Goal: Task Accomplishment & Management: Manage account settings

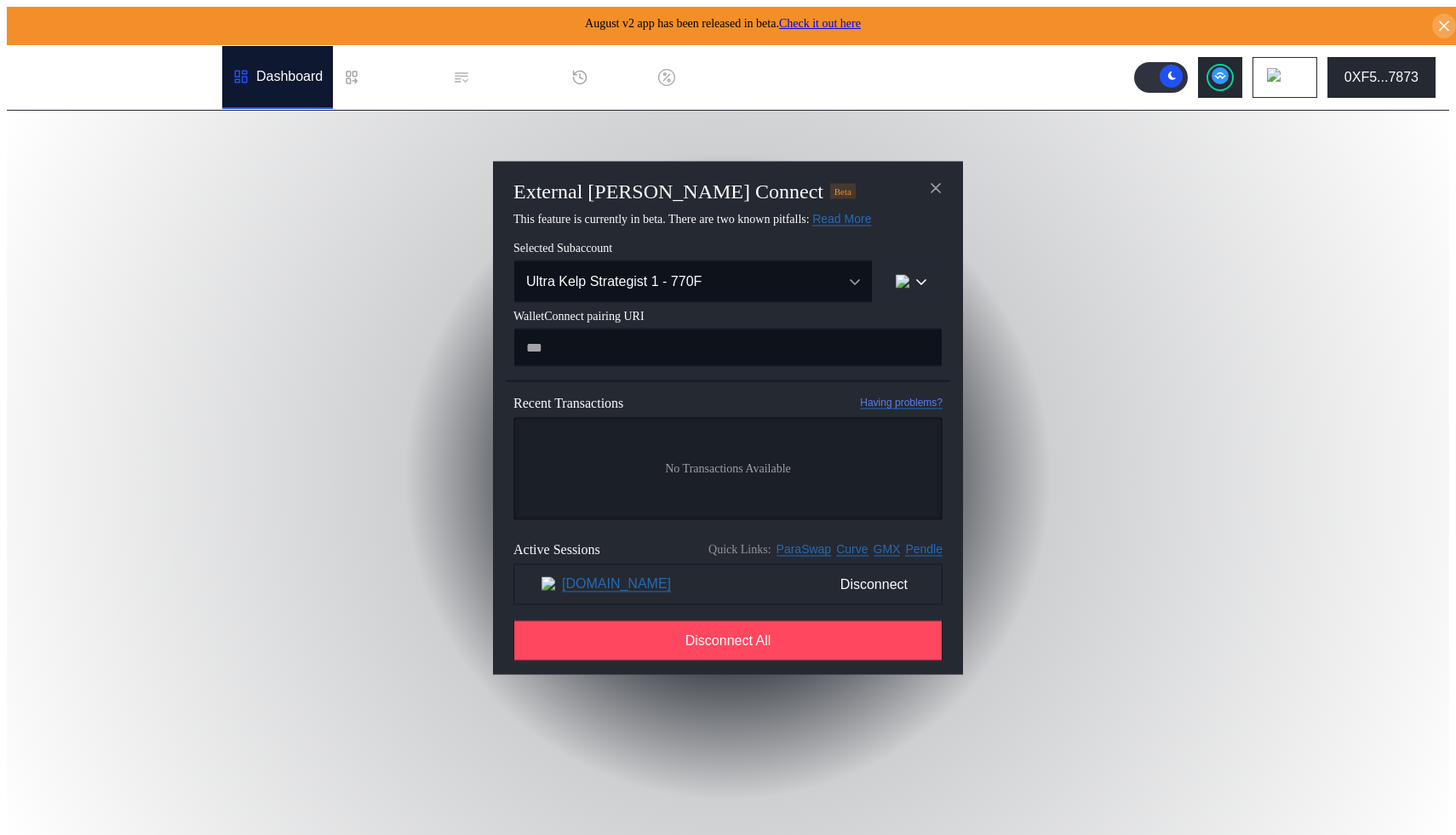
click at [931, 185] on icon "close modal" at bounding box center [935, 188] width 17 height 18
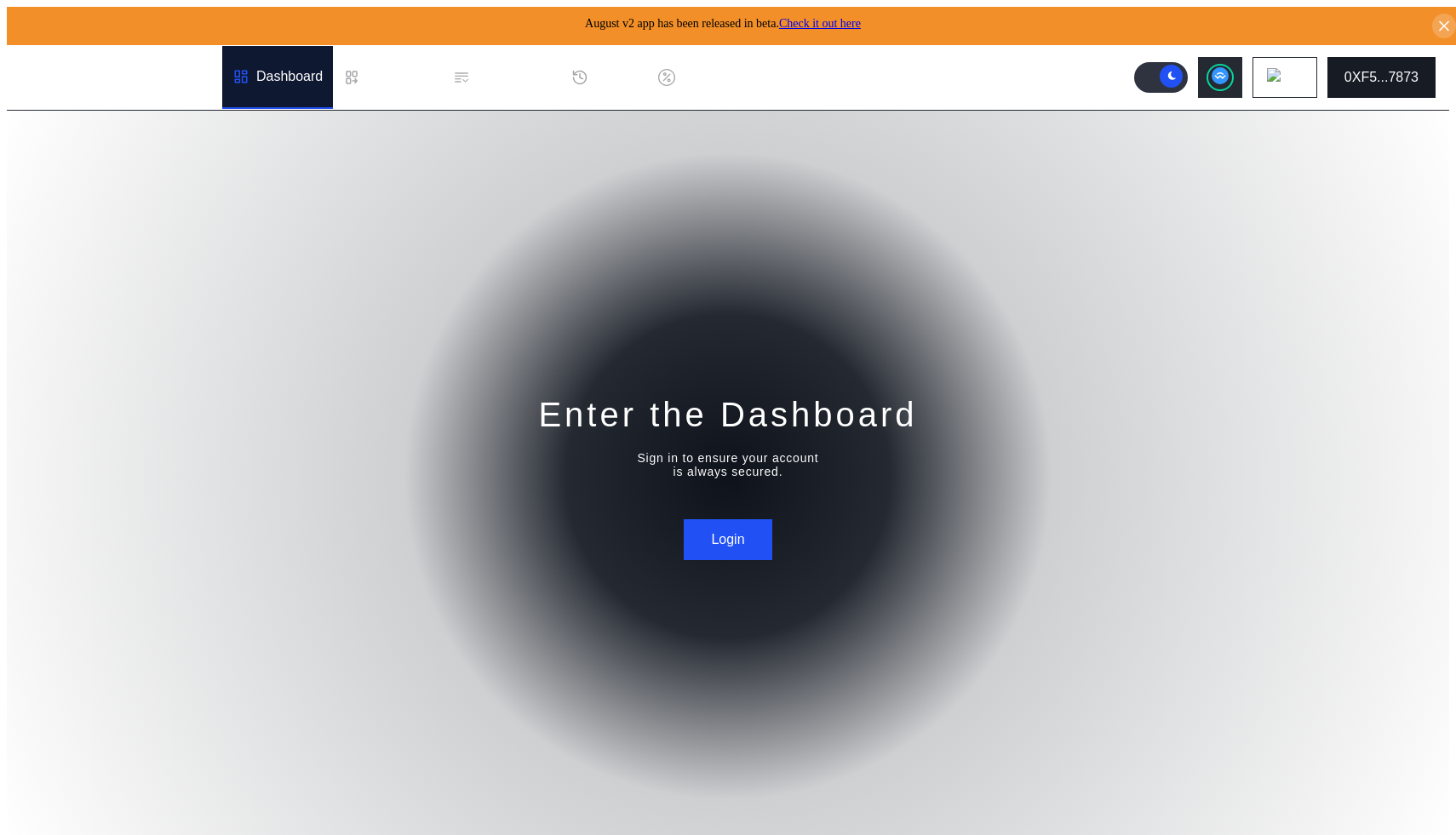
click at [1388, 70] on div "0XF5...7873" at bounding box center [1381, 76] width 74 height 15
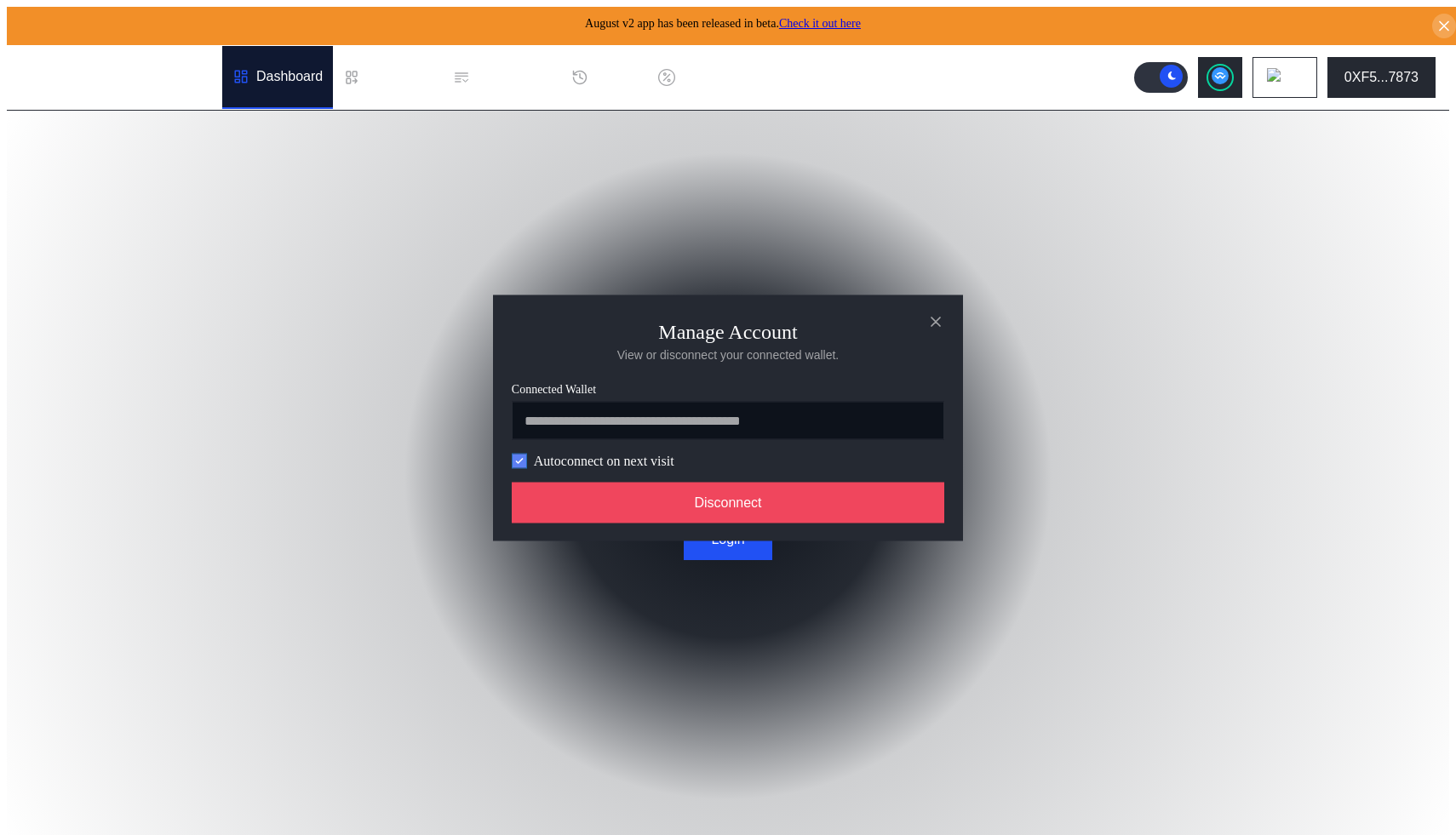
click at [521, 464] on icon "modal" at bounding box center [519, 461] width 11 height 11
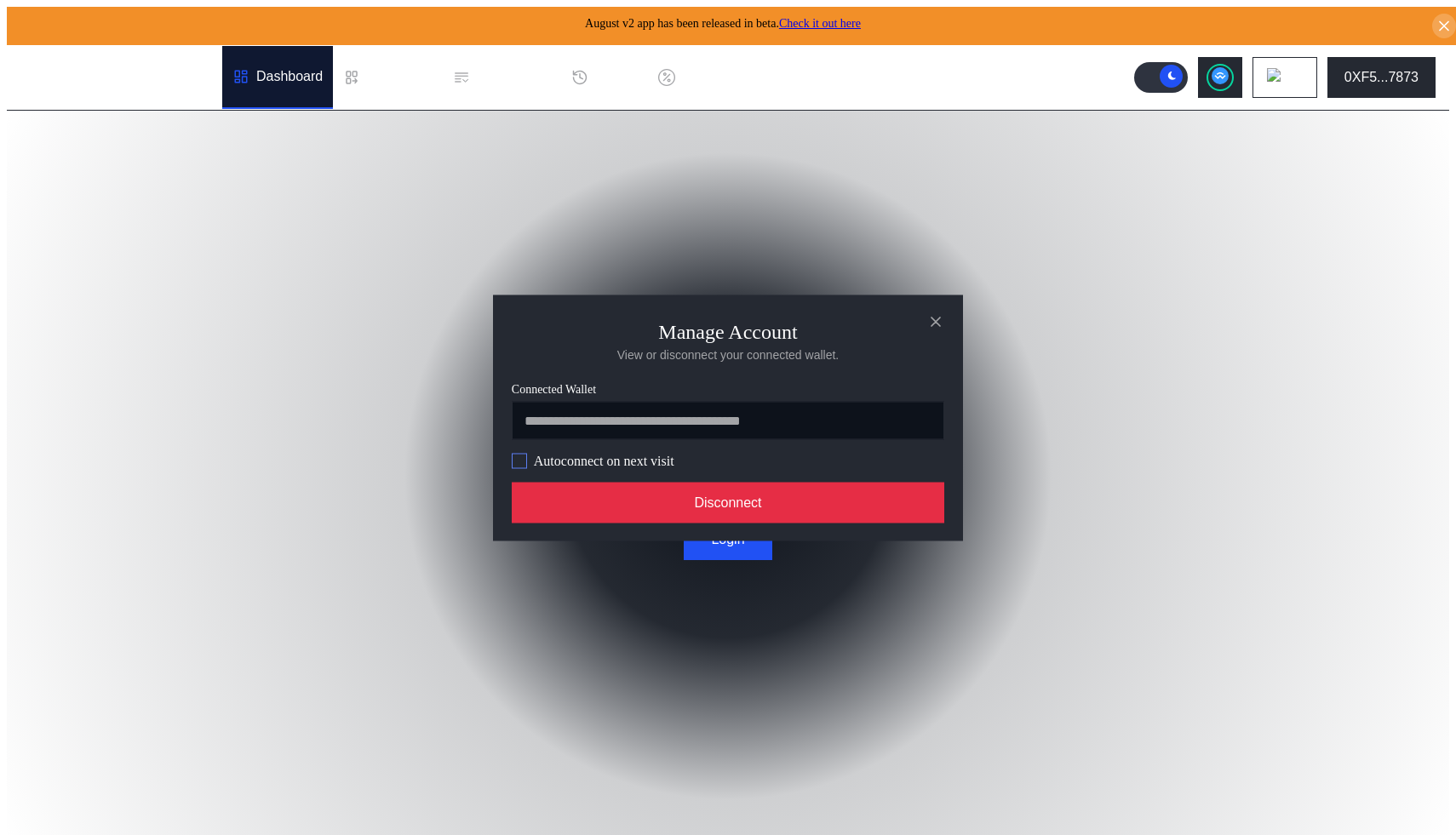
click at [581, 513] on button "Disconnect" at bounding box center [728, 502] width 432 height 41
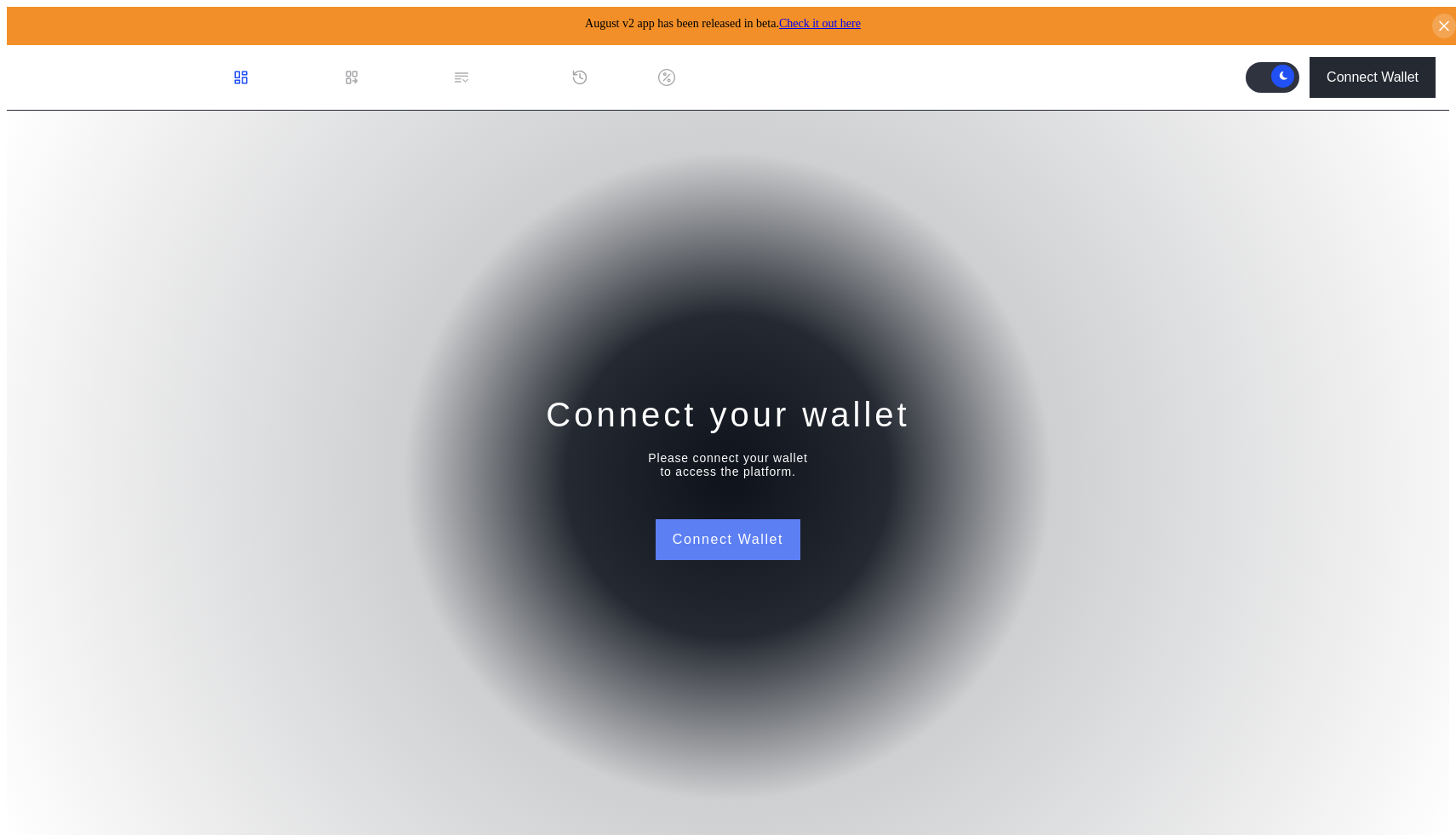
click at [721, 534] on button "Connect Wallet" at bounding box center [728, 540] width 145 height 41
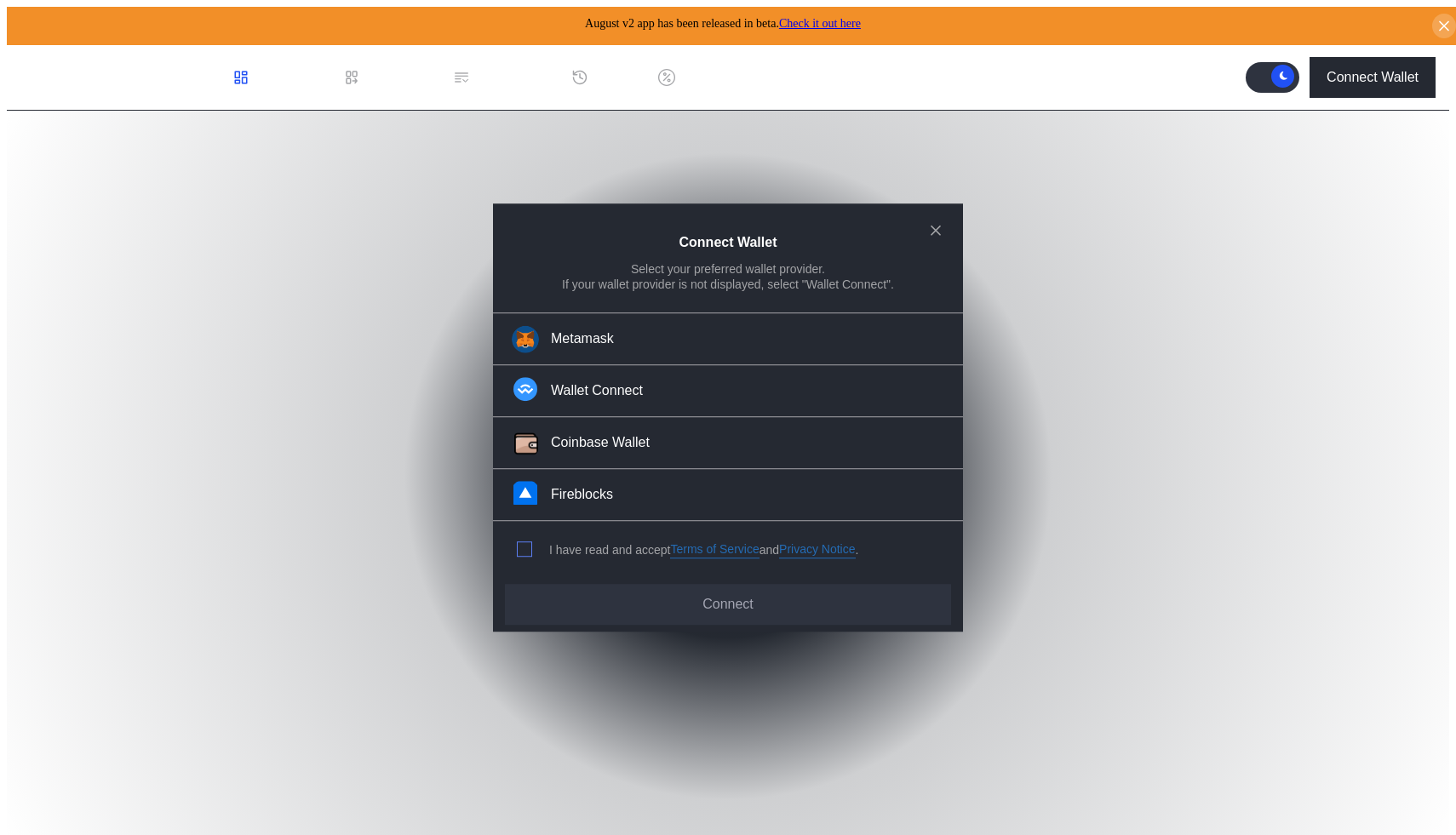
click at [519, 543] on span "modal" at bounding box center [525, 550] width 14 height 14
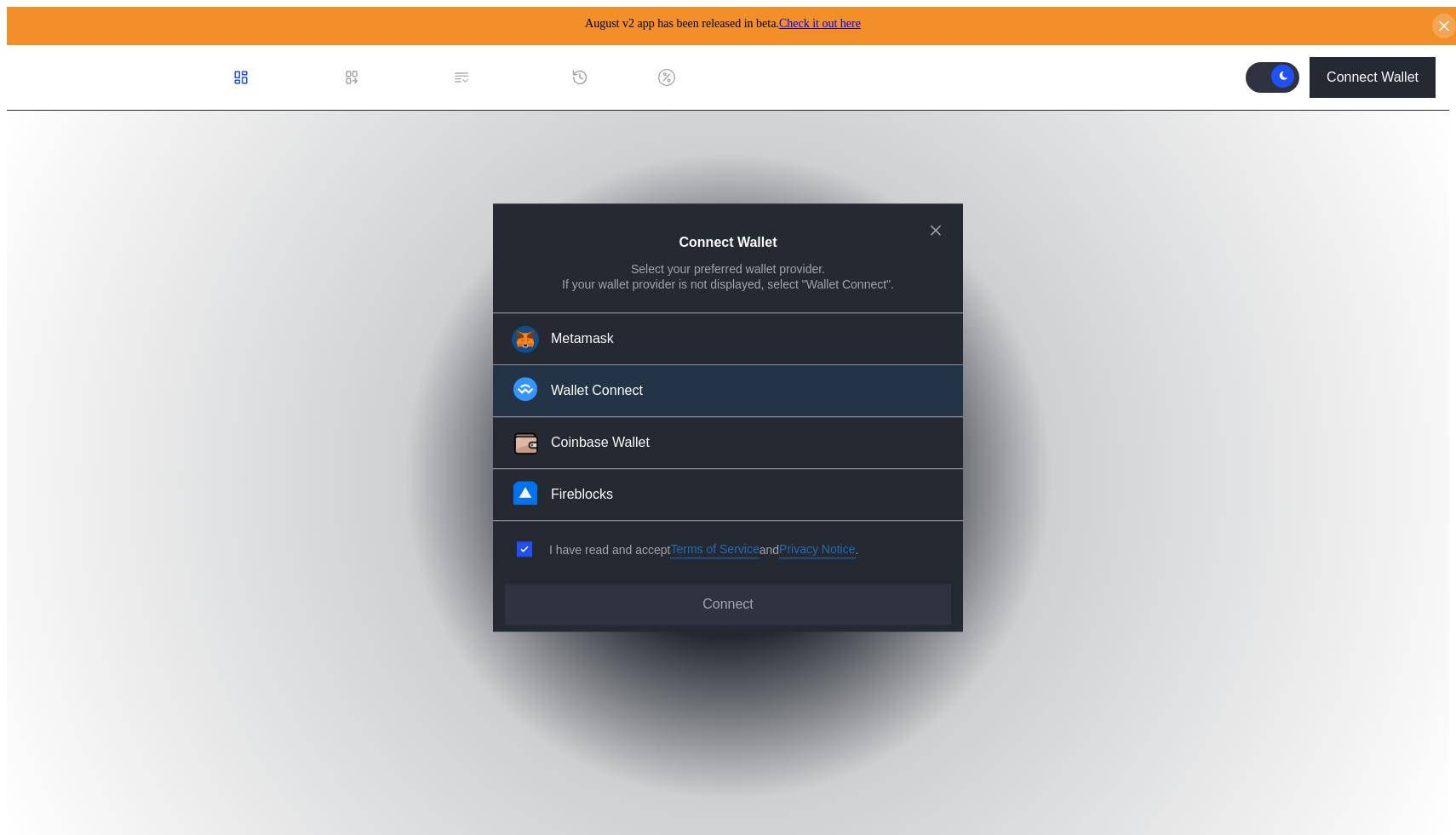
click at [616, 404] on button "Wallet Connect" at bounding box center [728, 392] width 470 height 52
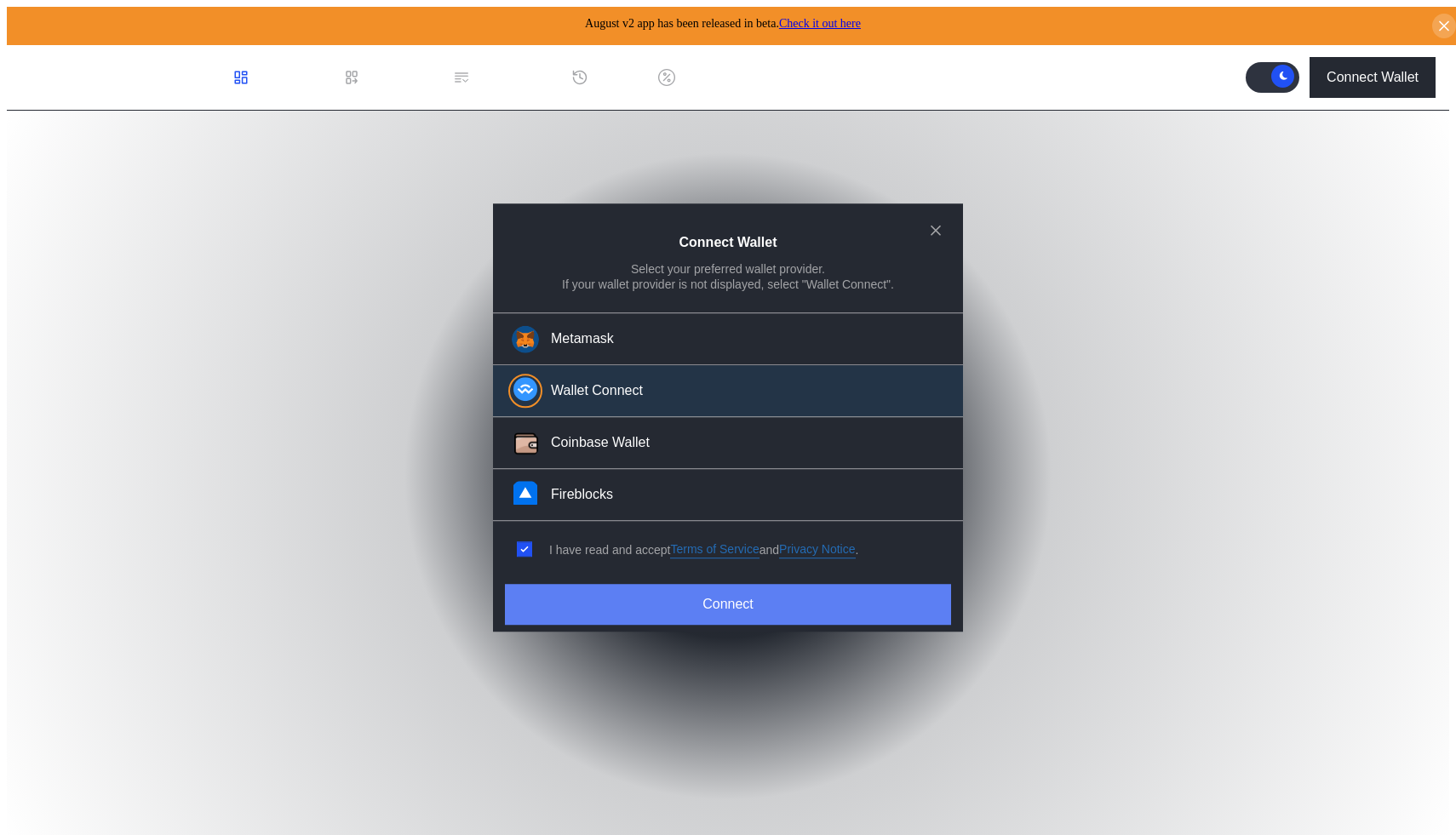
click at [613, 600] on button "Connect" at bounding box center [728, 605] width 446 height 41
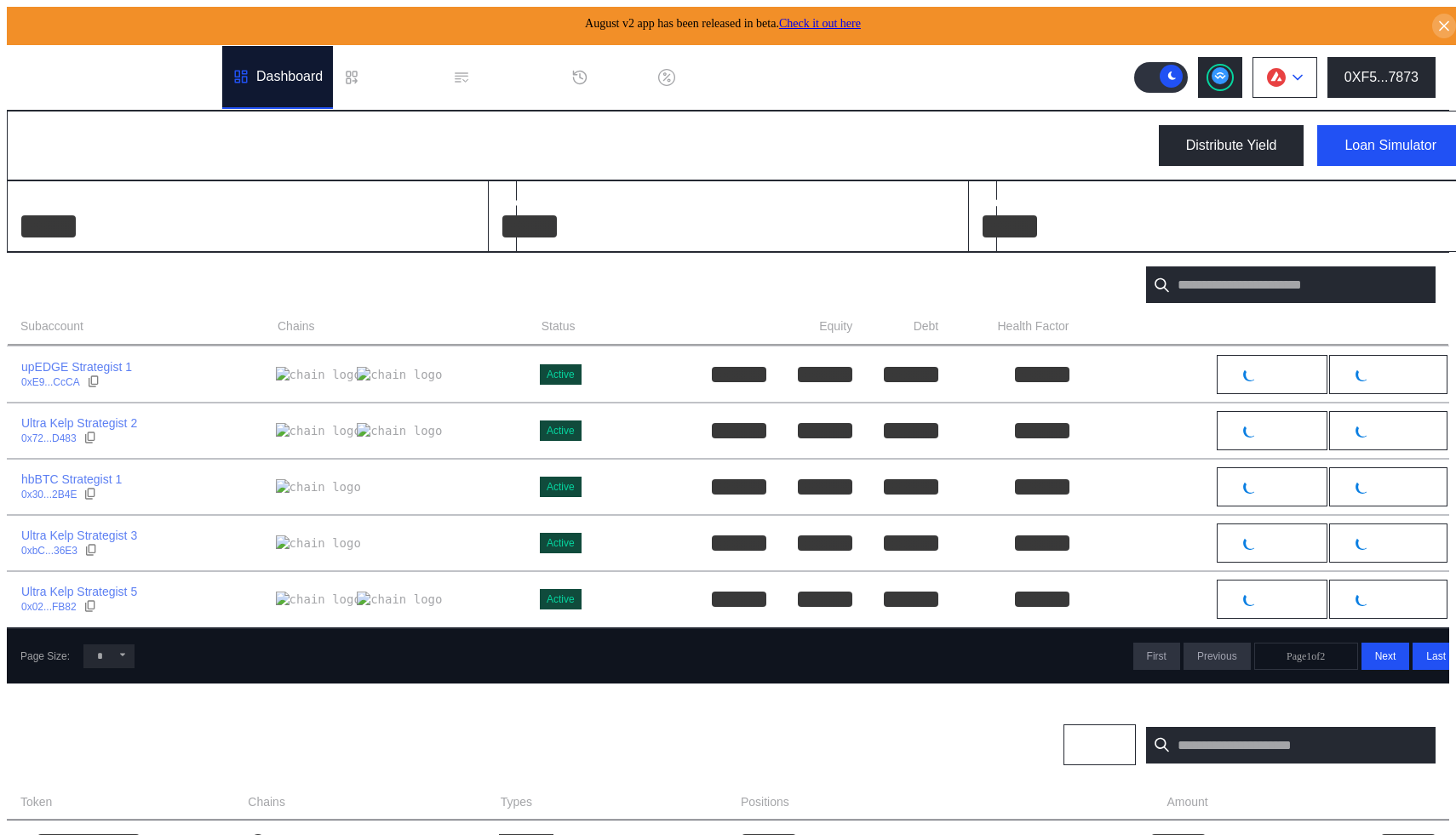
click at [1315, 61] on button at bounding box center [1285, 77] width 65 height 41
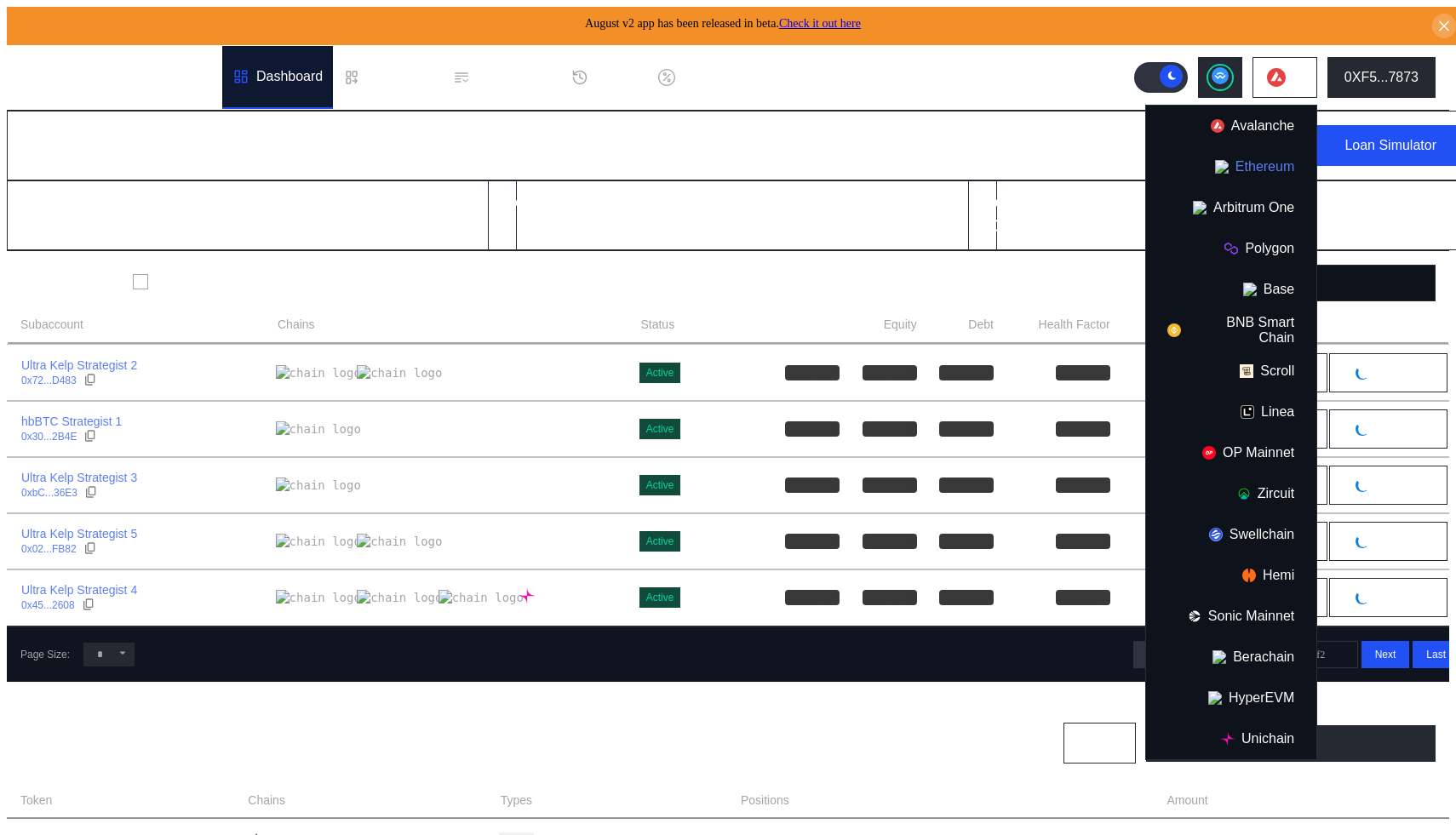
click at [1269, 163] on button "Ethereum" at bounding box center [1231, 167] width 170 height 41
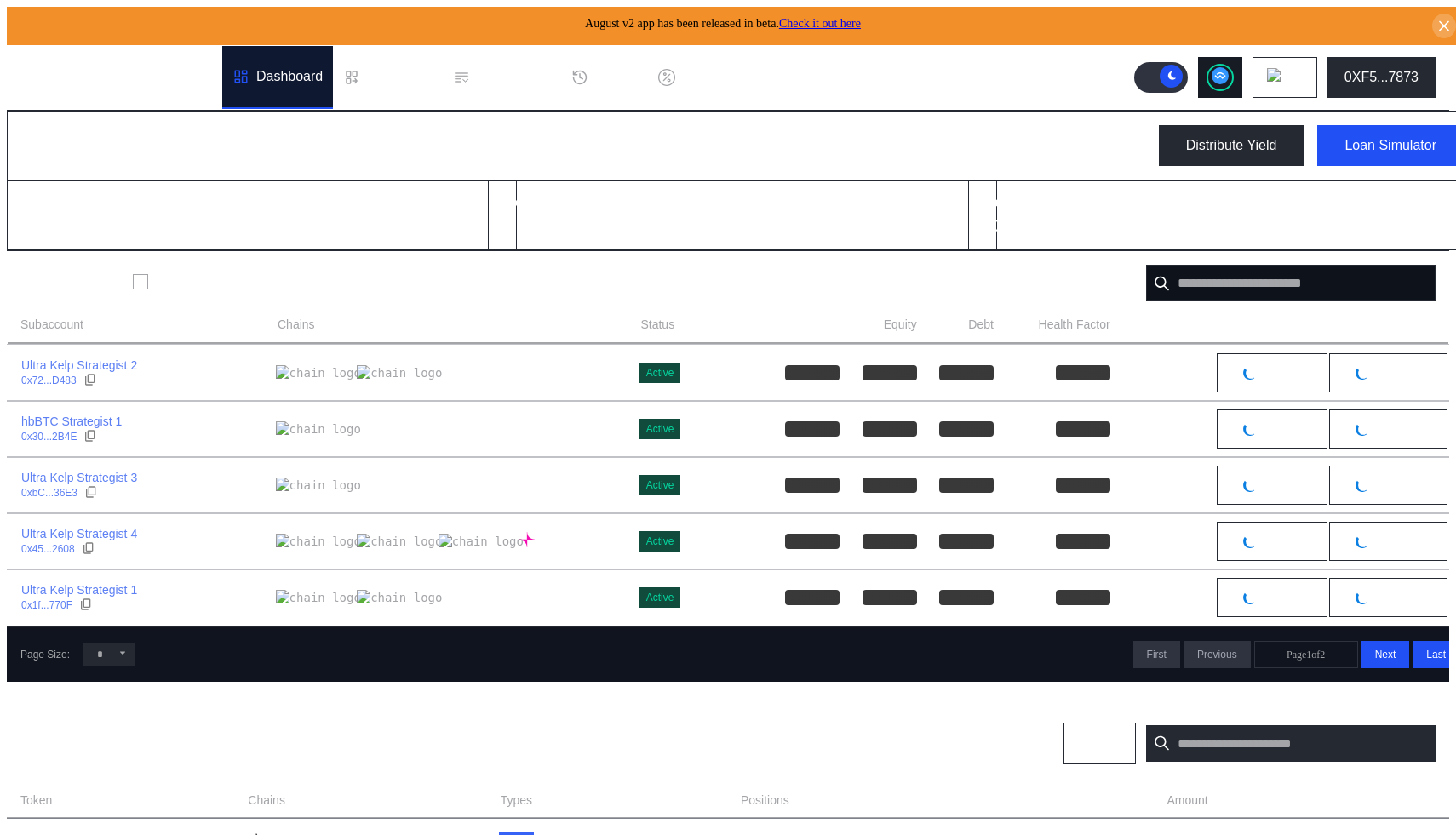
click at [1225, 72] on icon at bounding box center [1220, 76] width 11 height 7
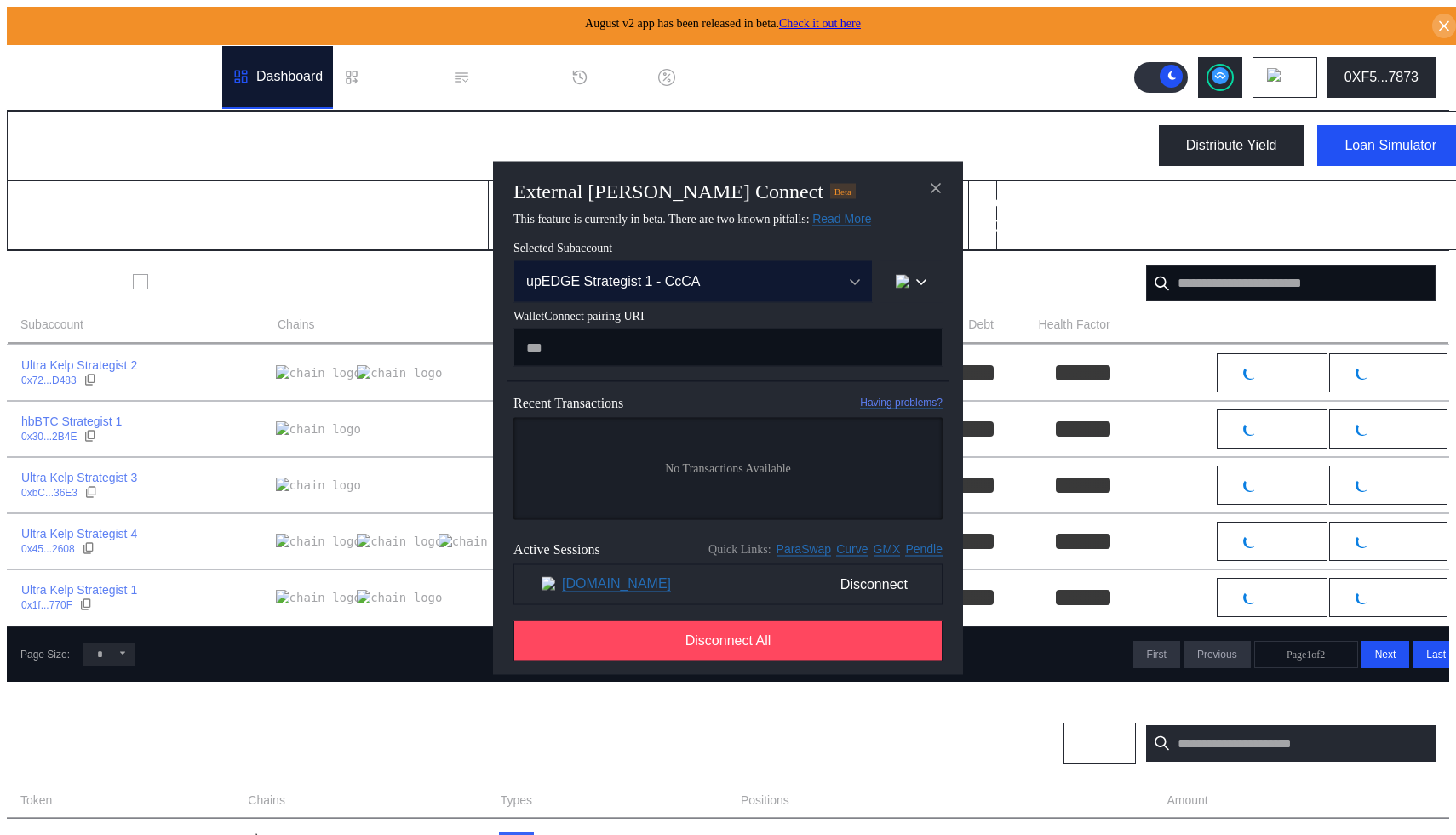
click at [784, 275] on div "upEDGE Strategist 1 - CcCA" at bounding box center [675, 280] width 297 height 15
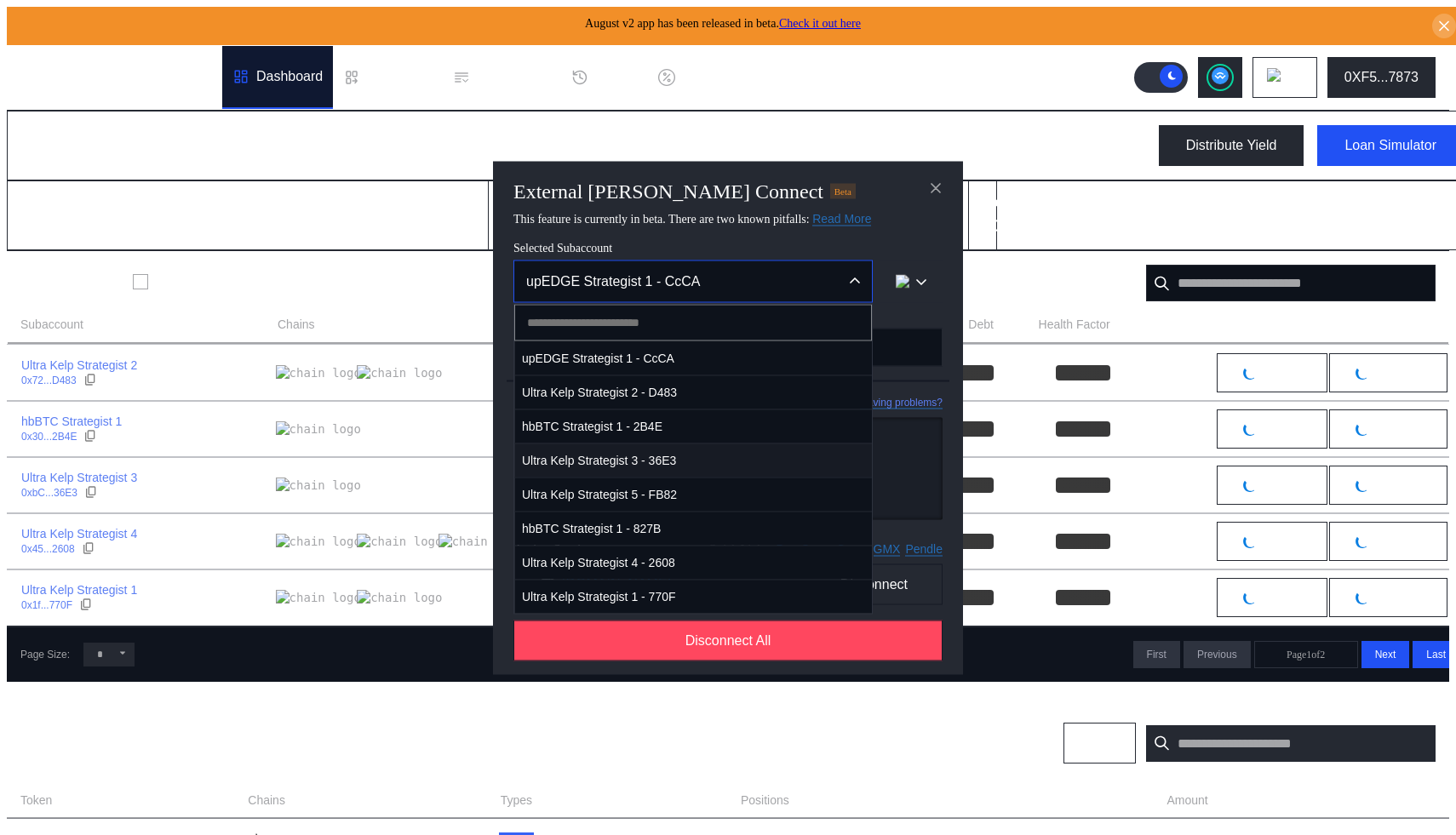
click at [728, 455] on span "Ultra Kelp Strategist 3 - 36E3" at bounding box center [693, 461] width 357 height 35
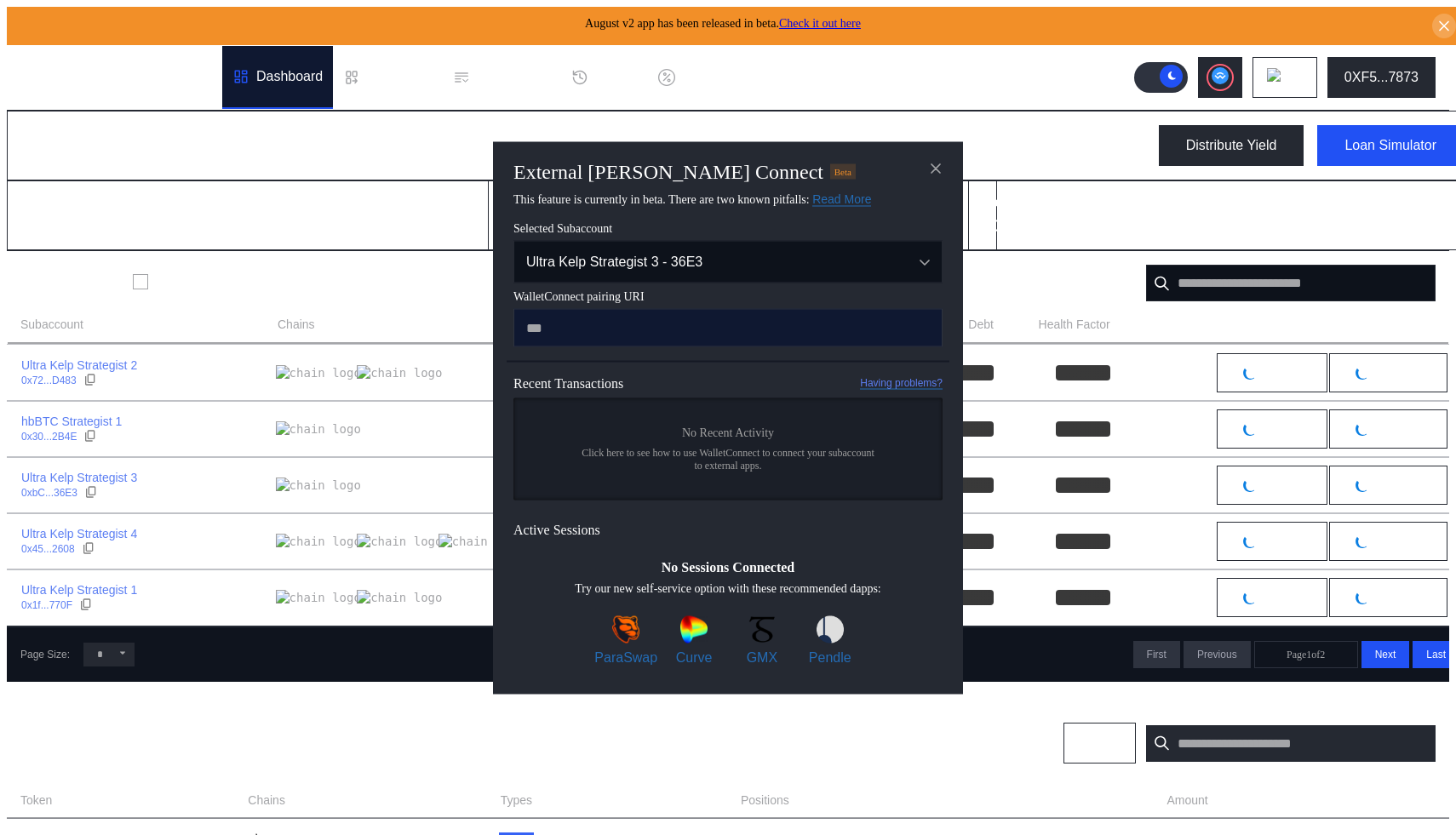
type input "**********"
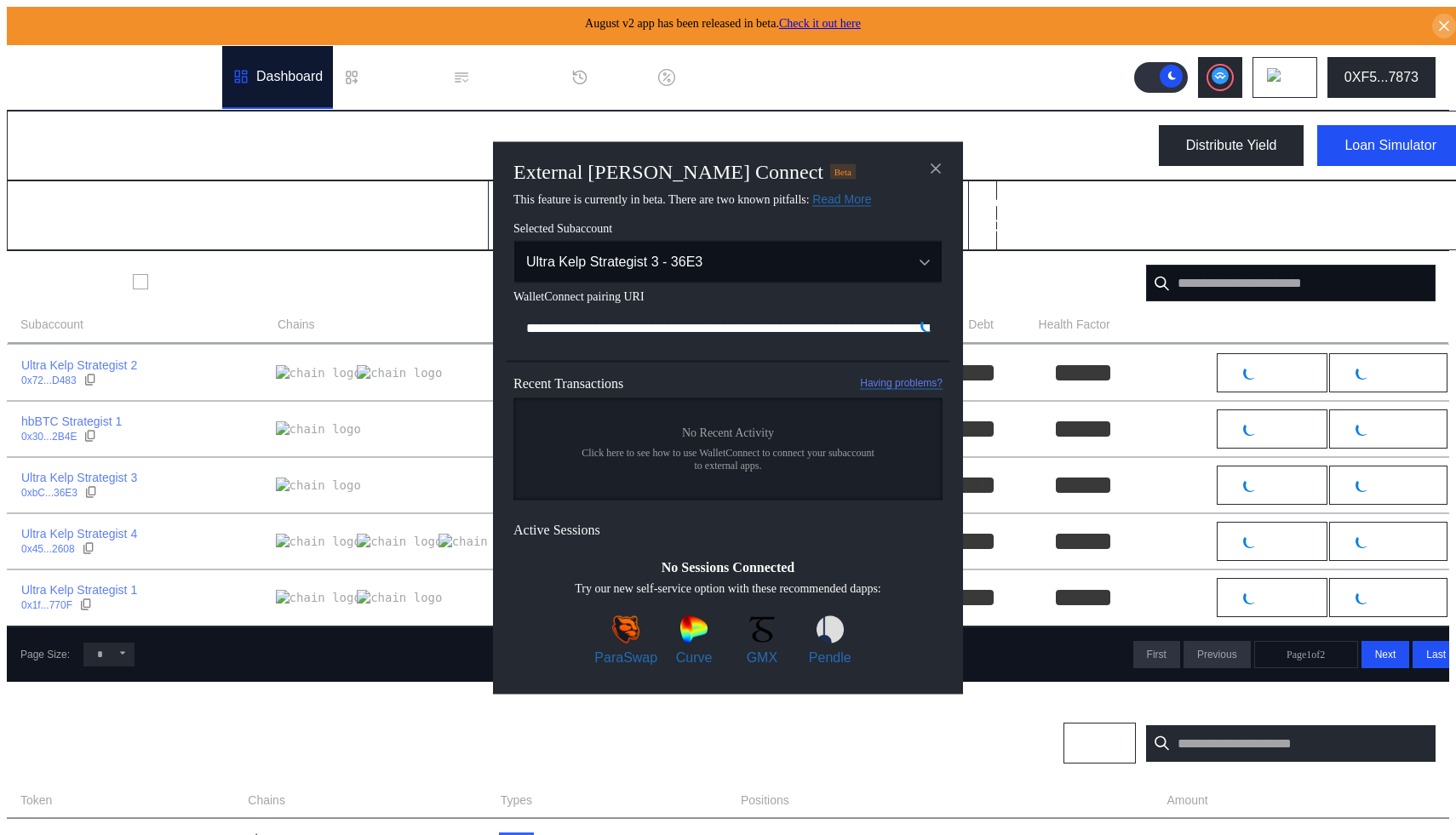
scroll to position [0, 1023]
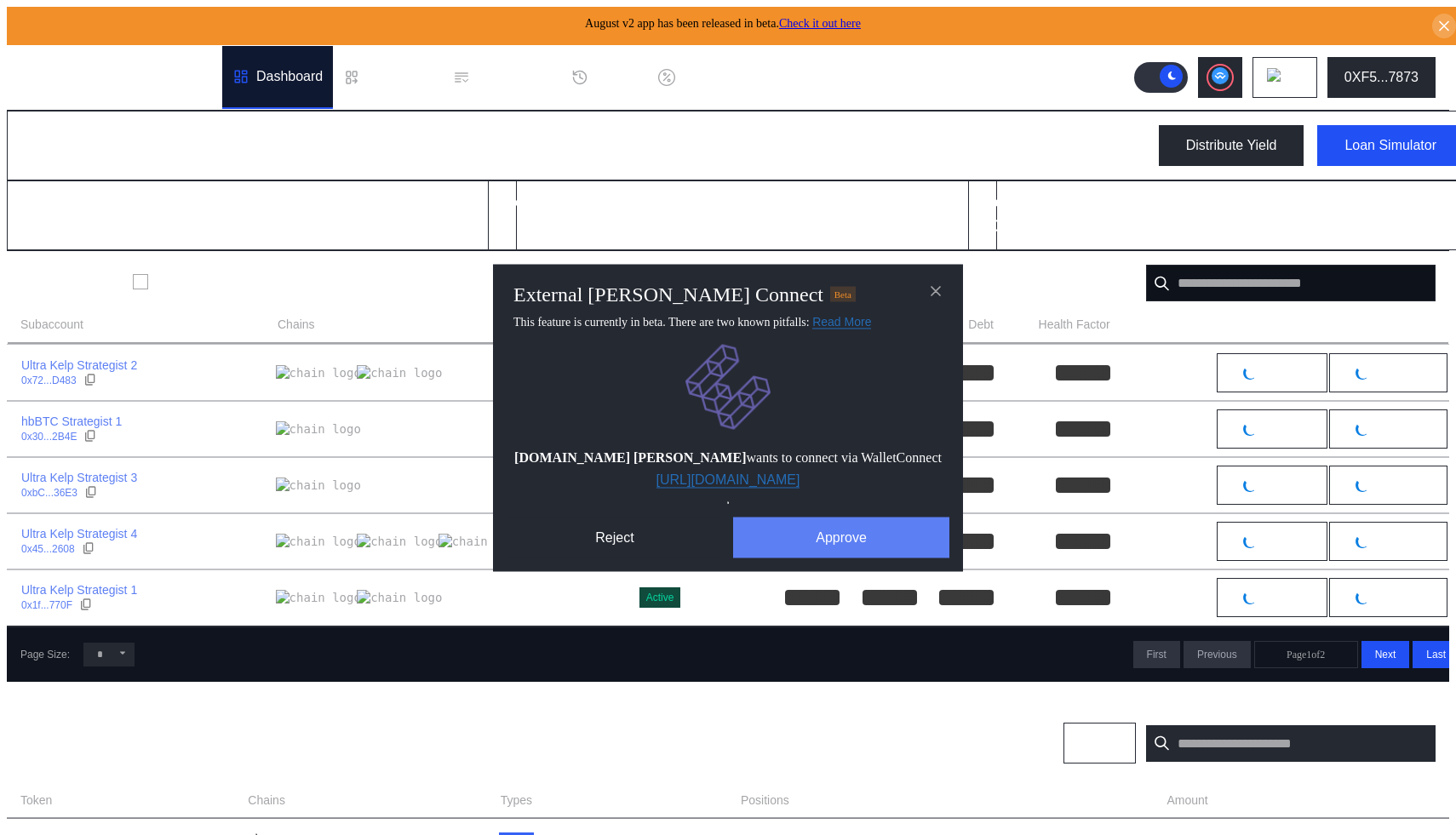
click at [793, 551] on button "Approve" at bounding box center [841, 537] width 216 height 41
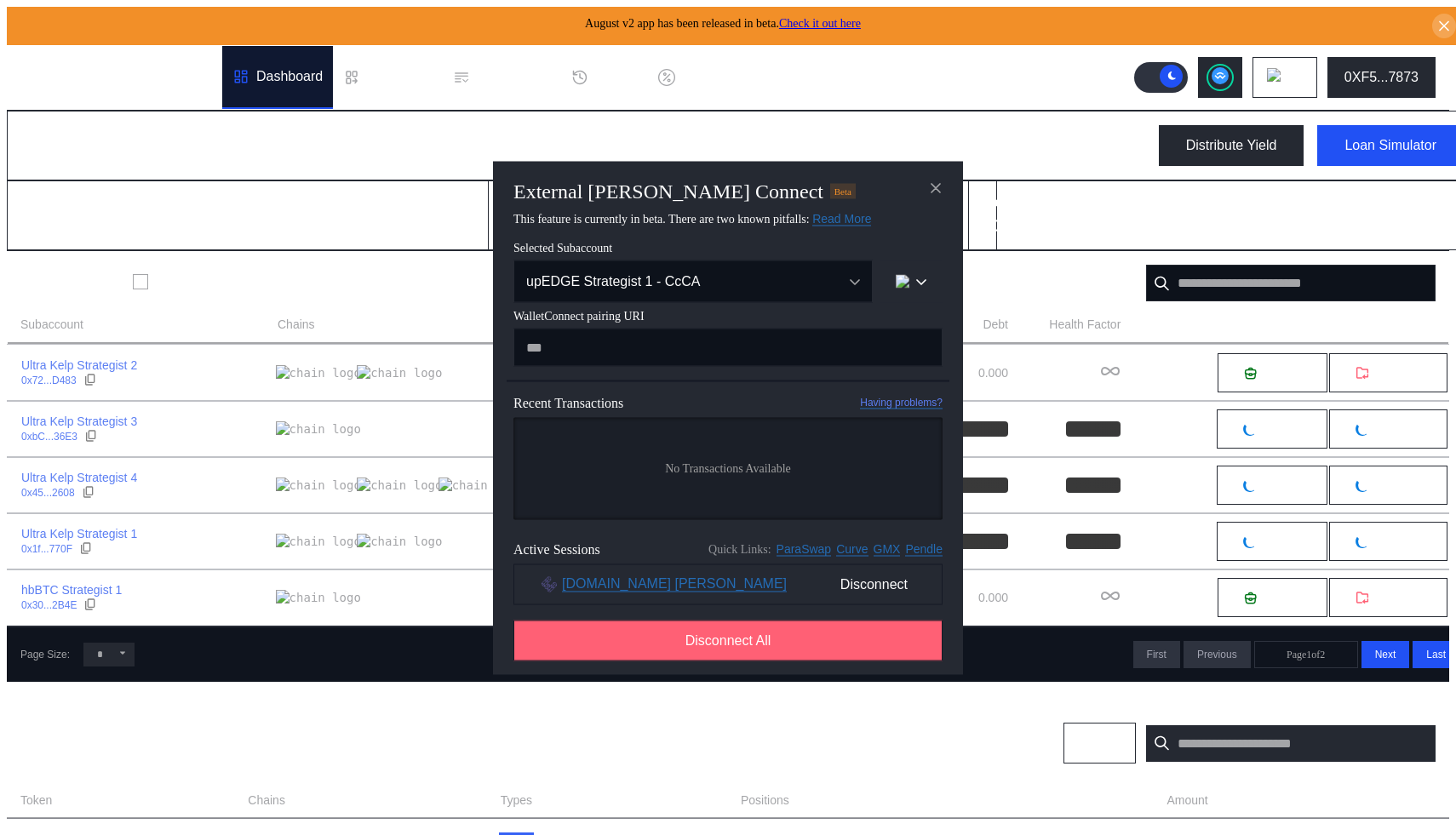
click at [746, 648] on span "Disconnect All" at bounding box center [728, 640] width 86 height 15
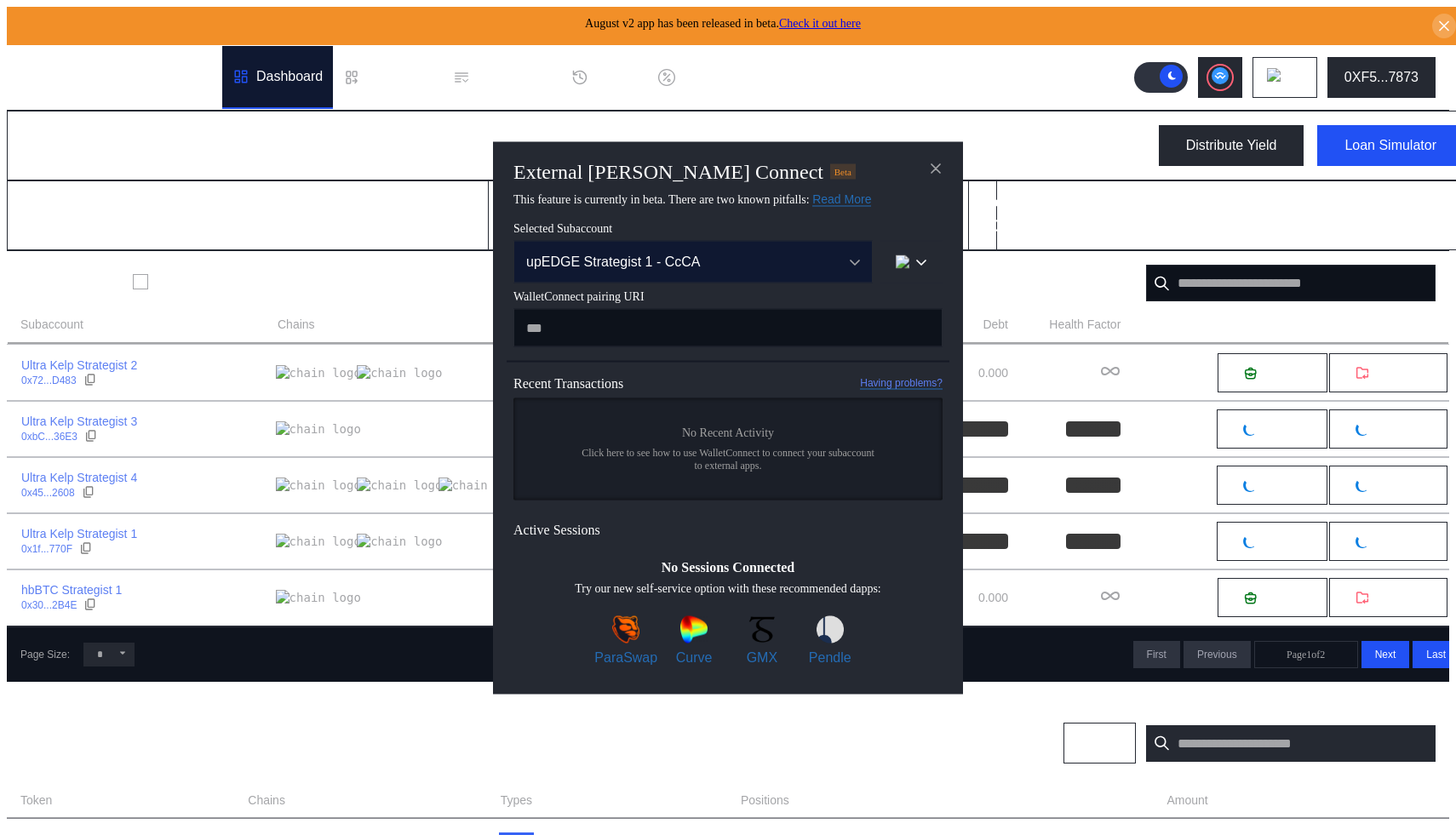
click at [786, 268] on button "upEDGE Strategist 1 - CcCA" at bounding box center [692, 261] width 359 height 42
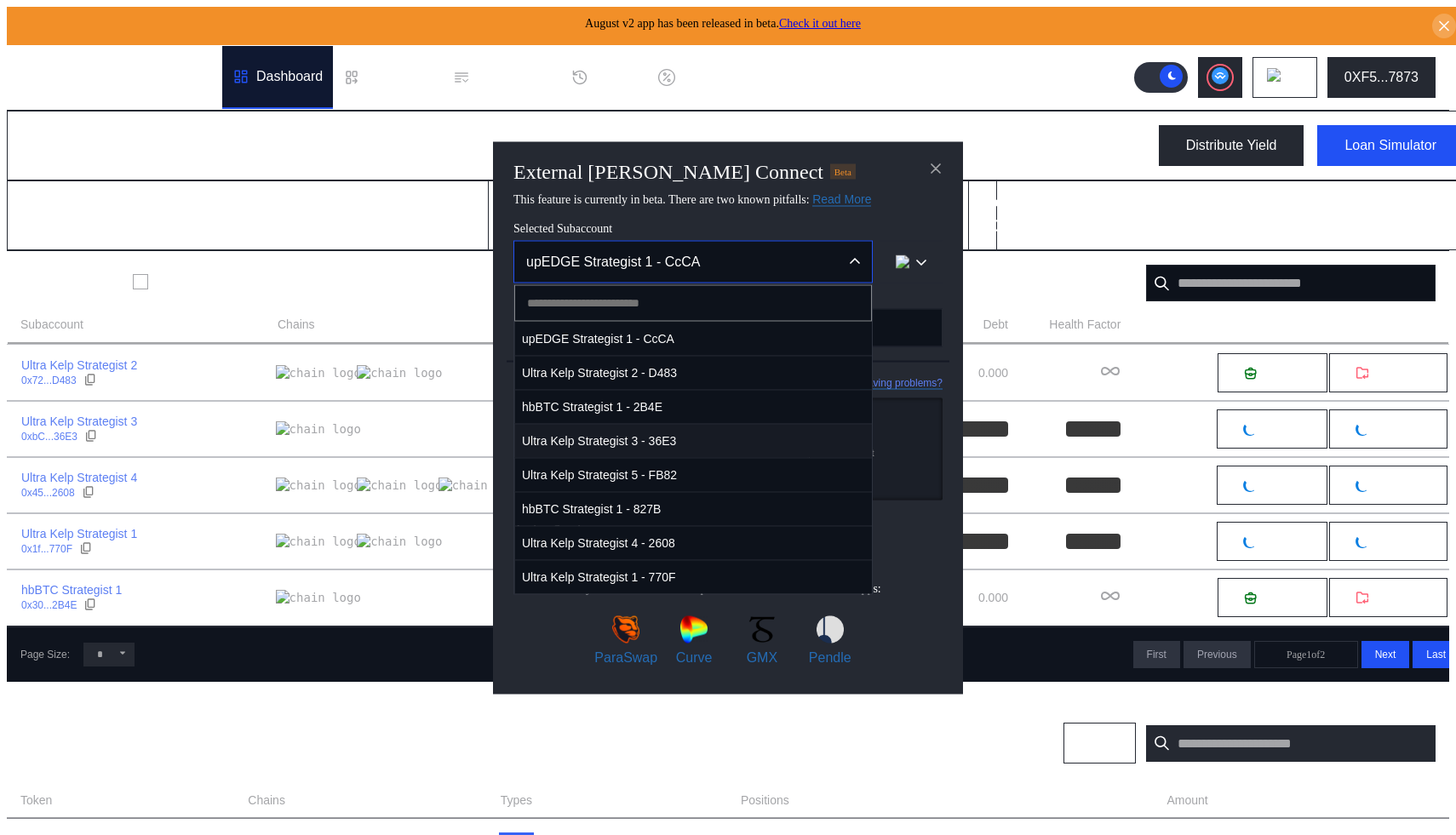
click at [724, 436] on span "Ultra Kelp Strategist 3 - 36E3" at bounding box center [693, 441] width 357 height 35
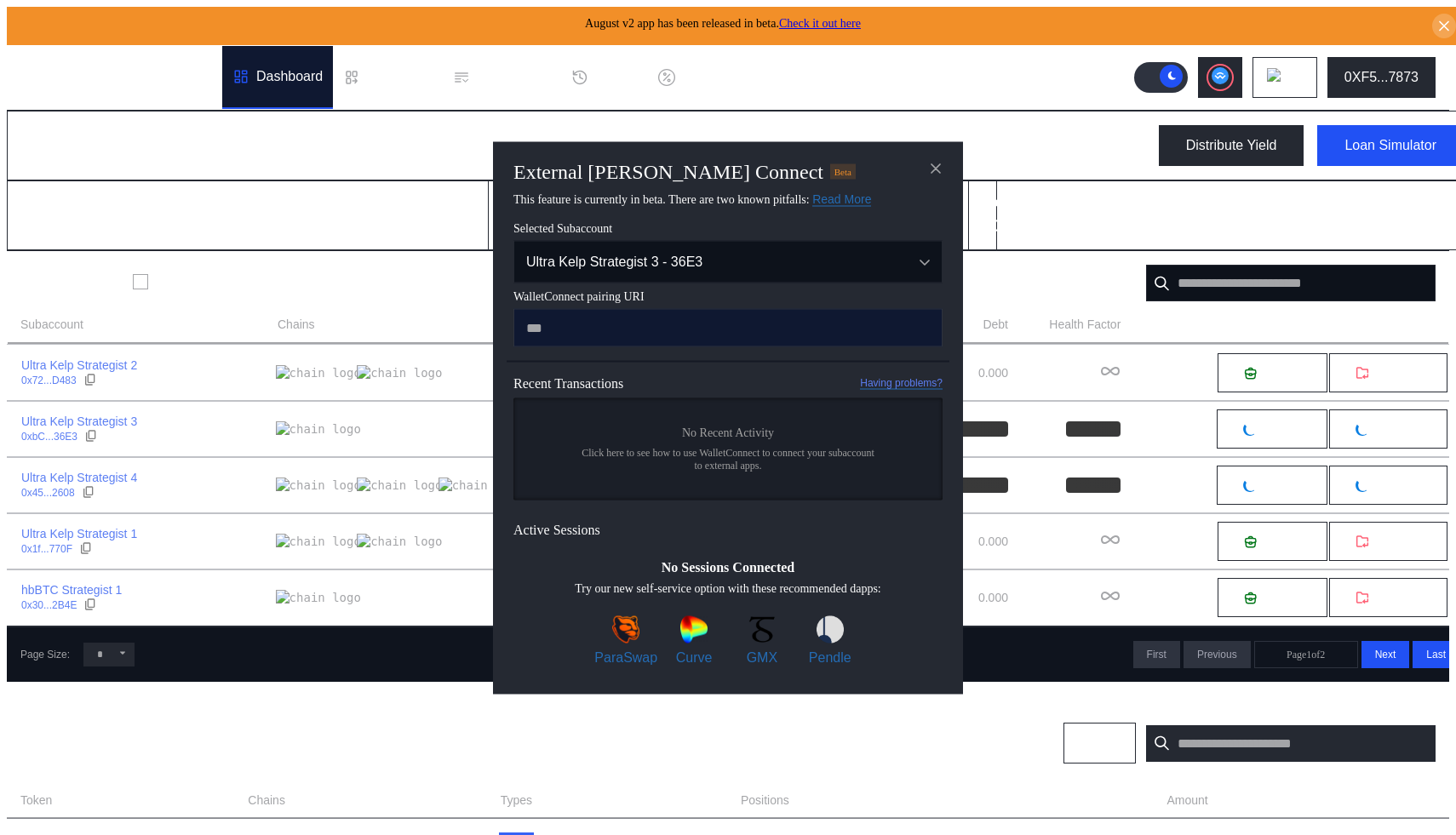
click at [723, 331] on input "modal" at bounding box center [728, 328] width 429 height 39
paste input "**********"
type input "**********"
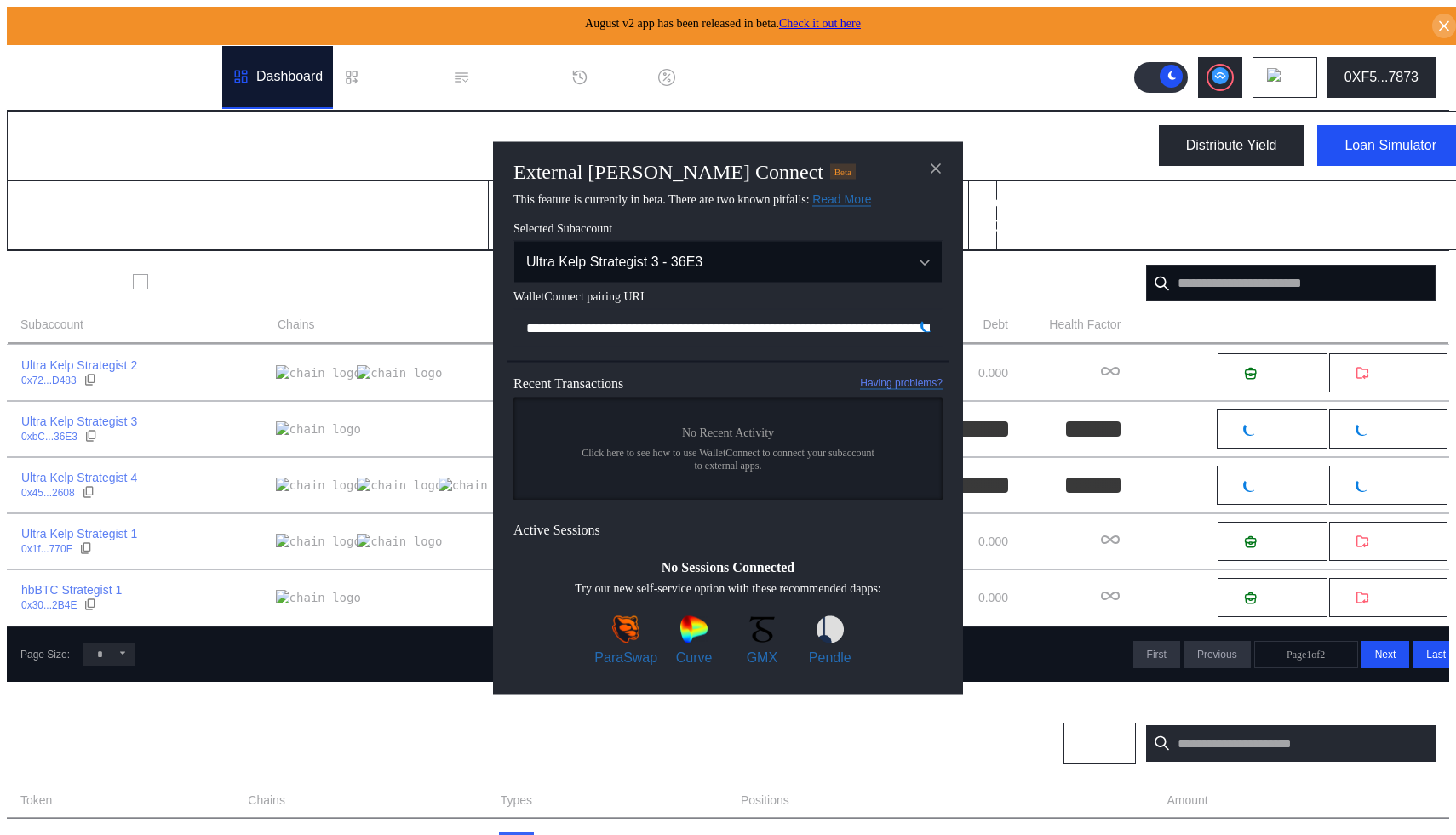
scroll to position [0, 1034]
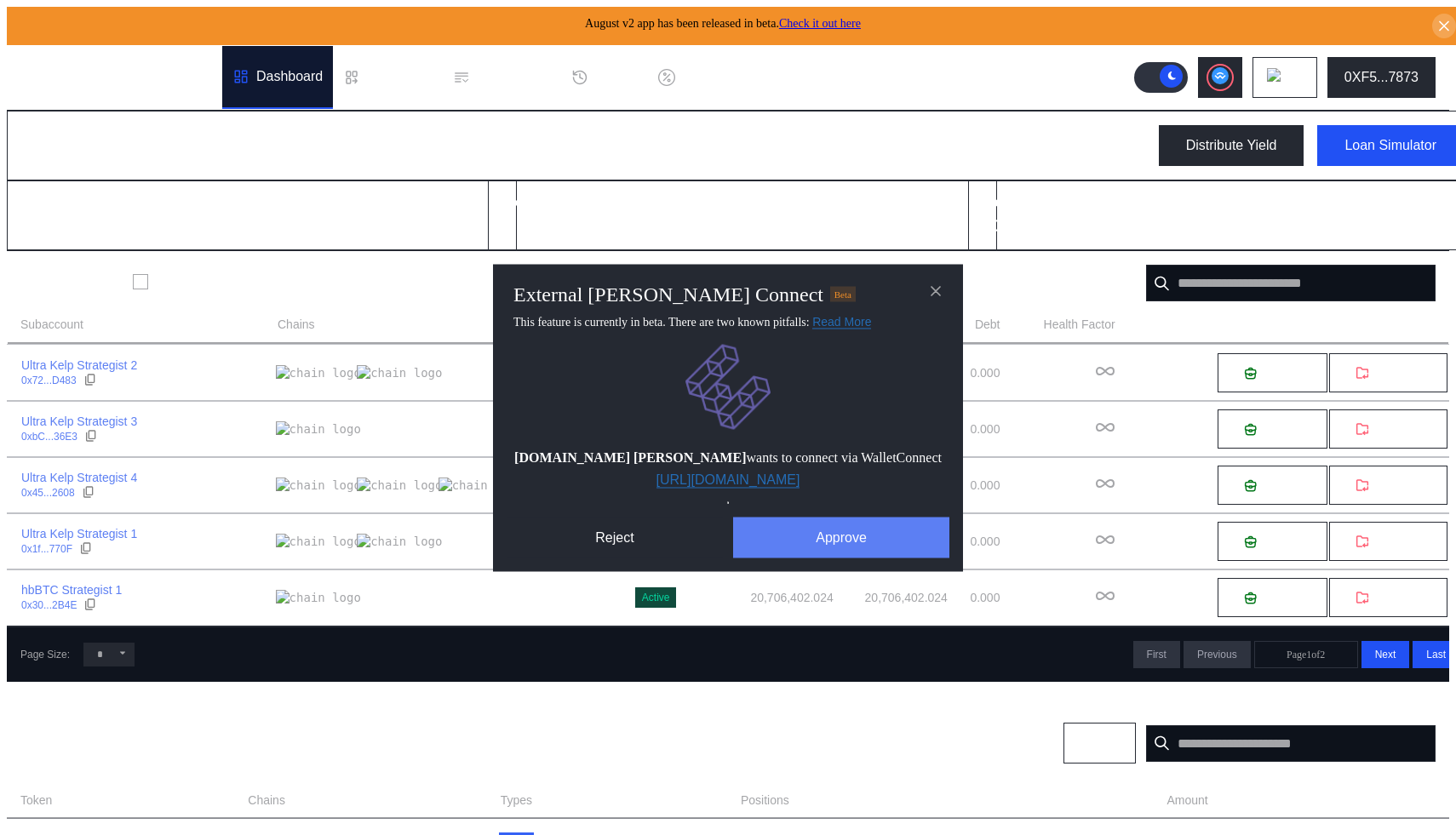
click at [808, 530] on button "Approve" at bounding box center [841, 537] width 216 height 41
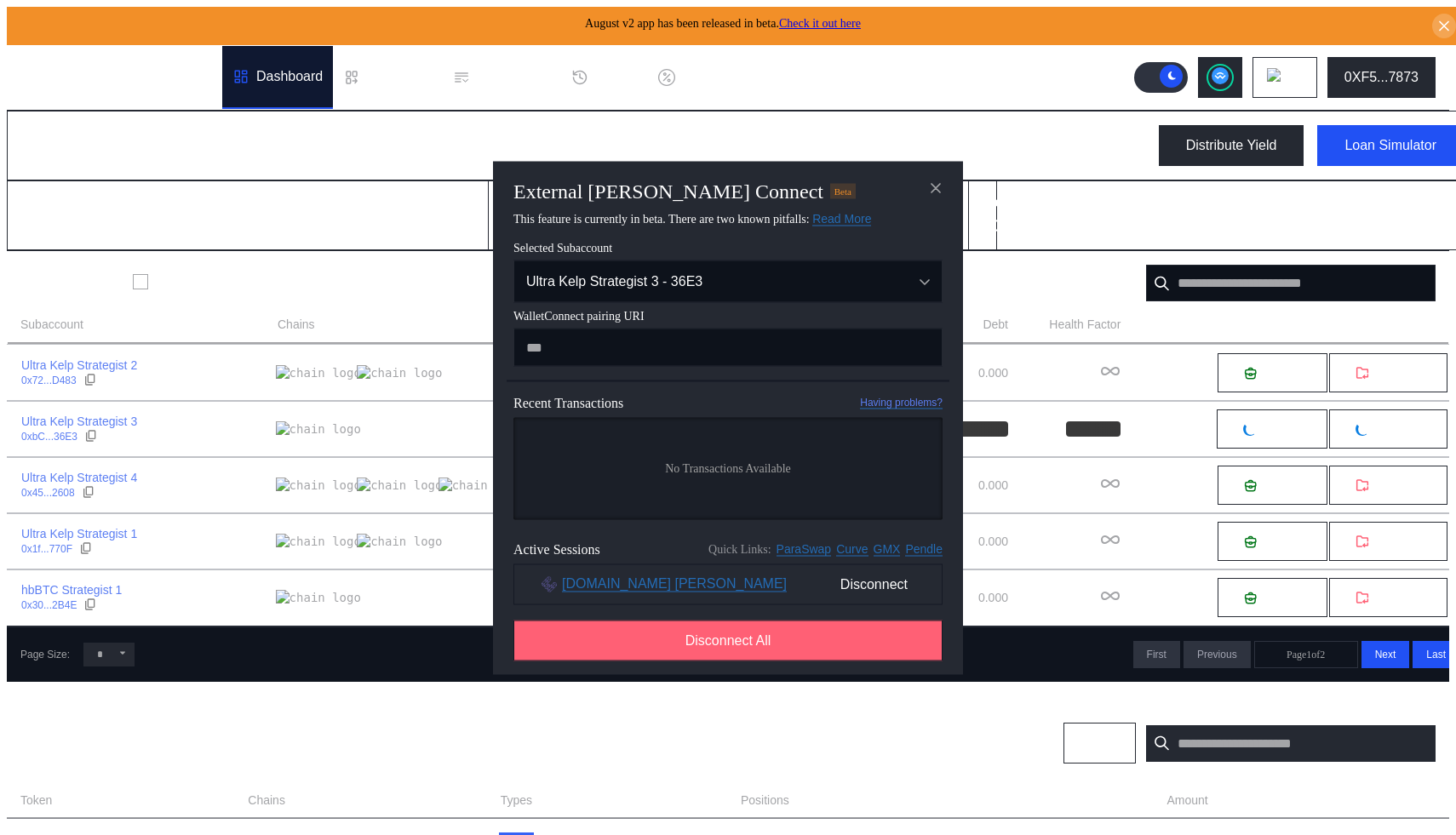
click at [757, 648] on span "Disconnect All" at bounding box center [728, 640] width 86 height 15
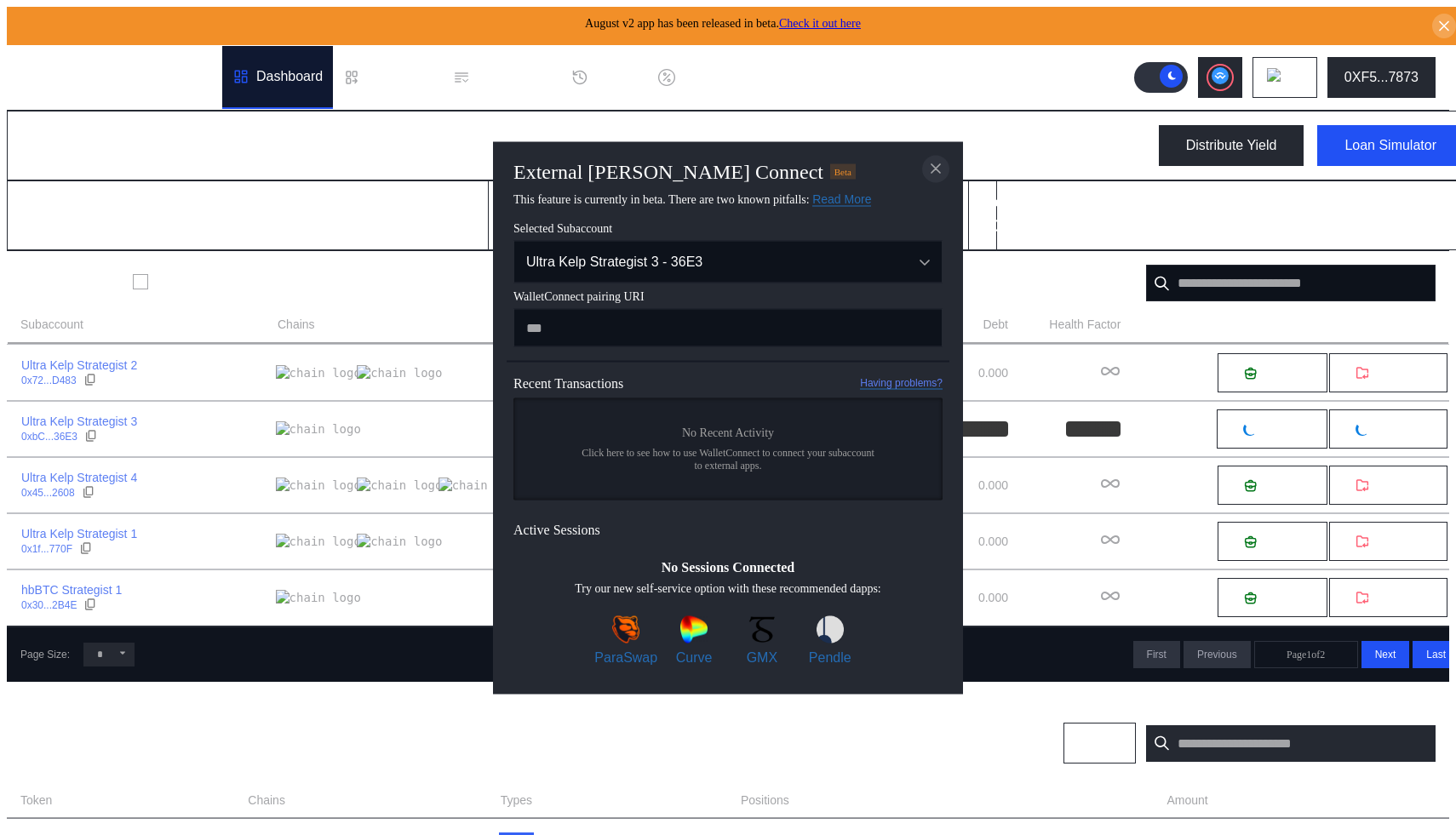
click at [937, 164] on icon "close modal" at bounding box center [936, 169] width 9 height 9
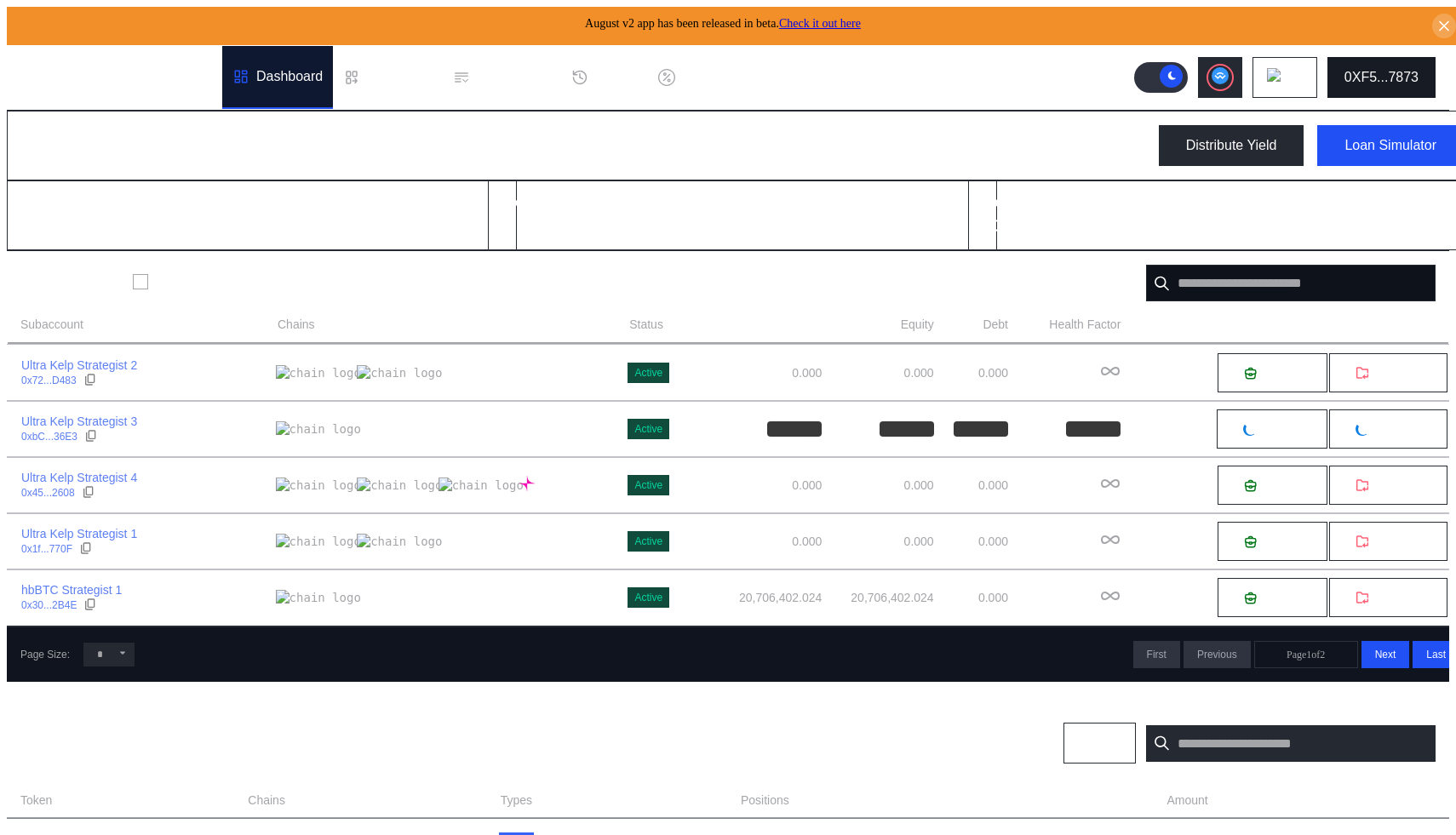
click at [1385, 69] on div "0XF5...7873" at bounding box center [1381, 76] width 74 height 15
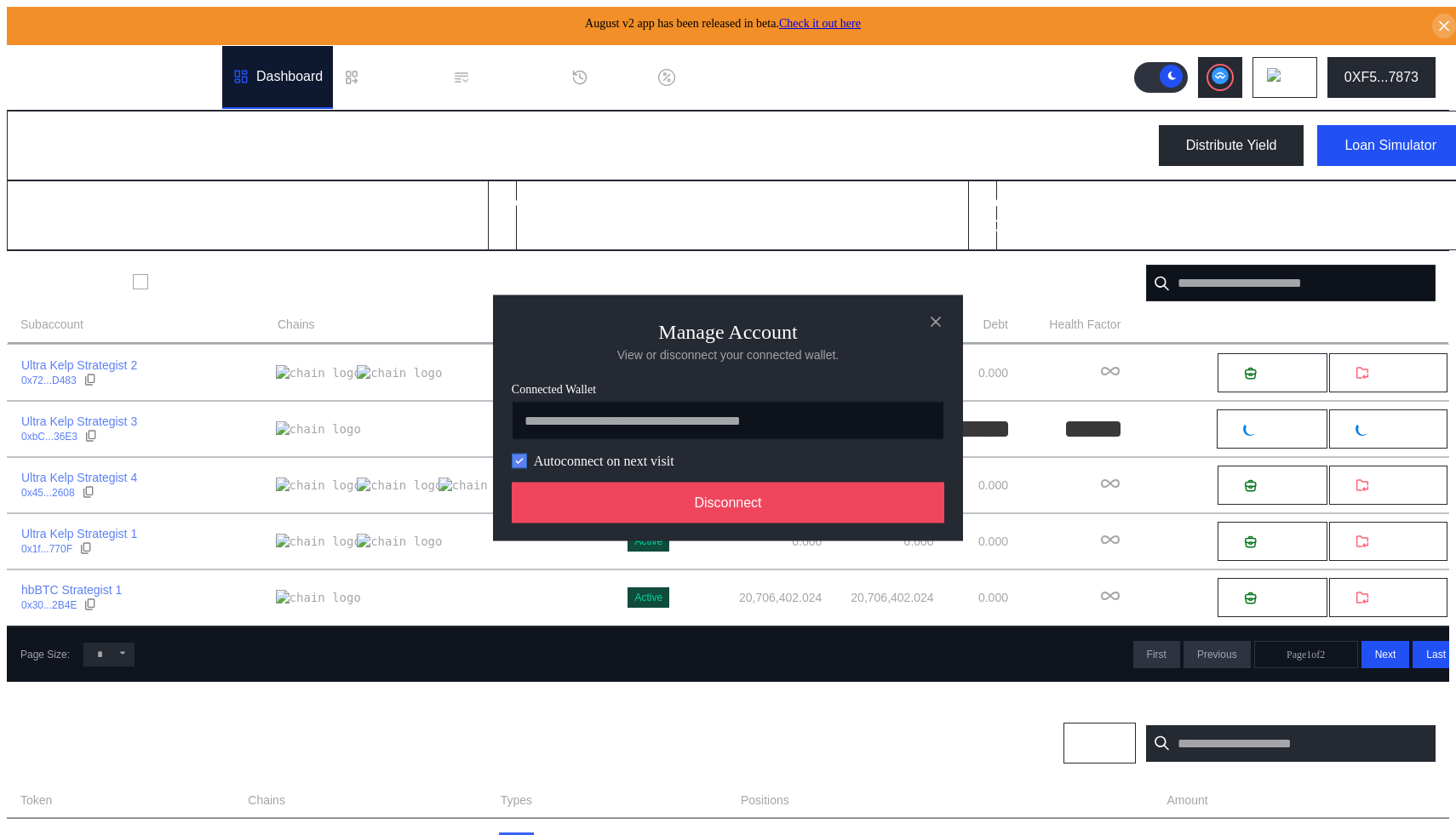
click at [520, 466] on icon "modal" at bounding box center [519, 461] width 11 height 11
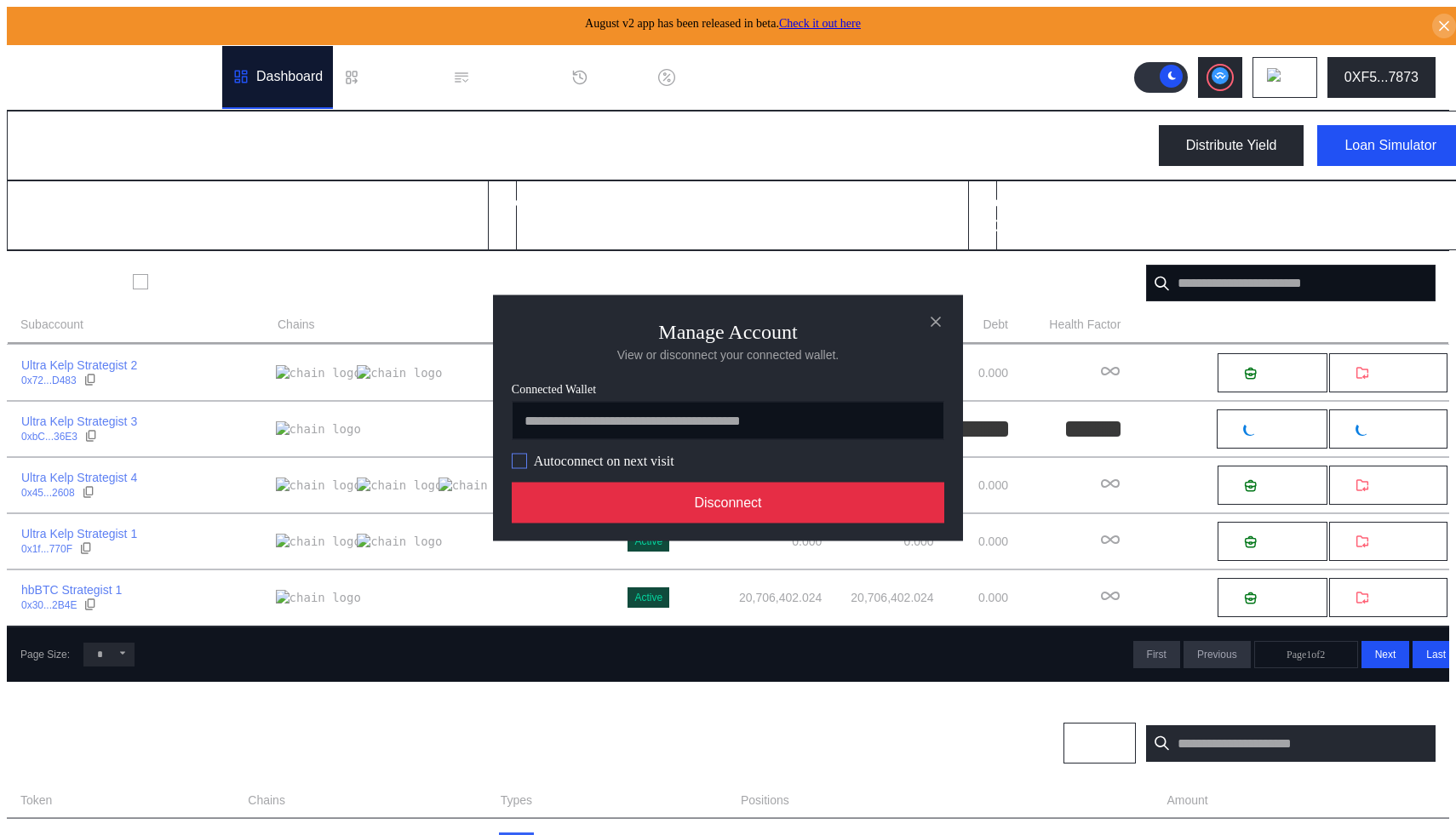
click at [704, 519] on button "Disconnect" at bounding box center [728, 502] width 432 height 41
